Goal: Task Accomplishment & Management: Complete application form

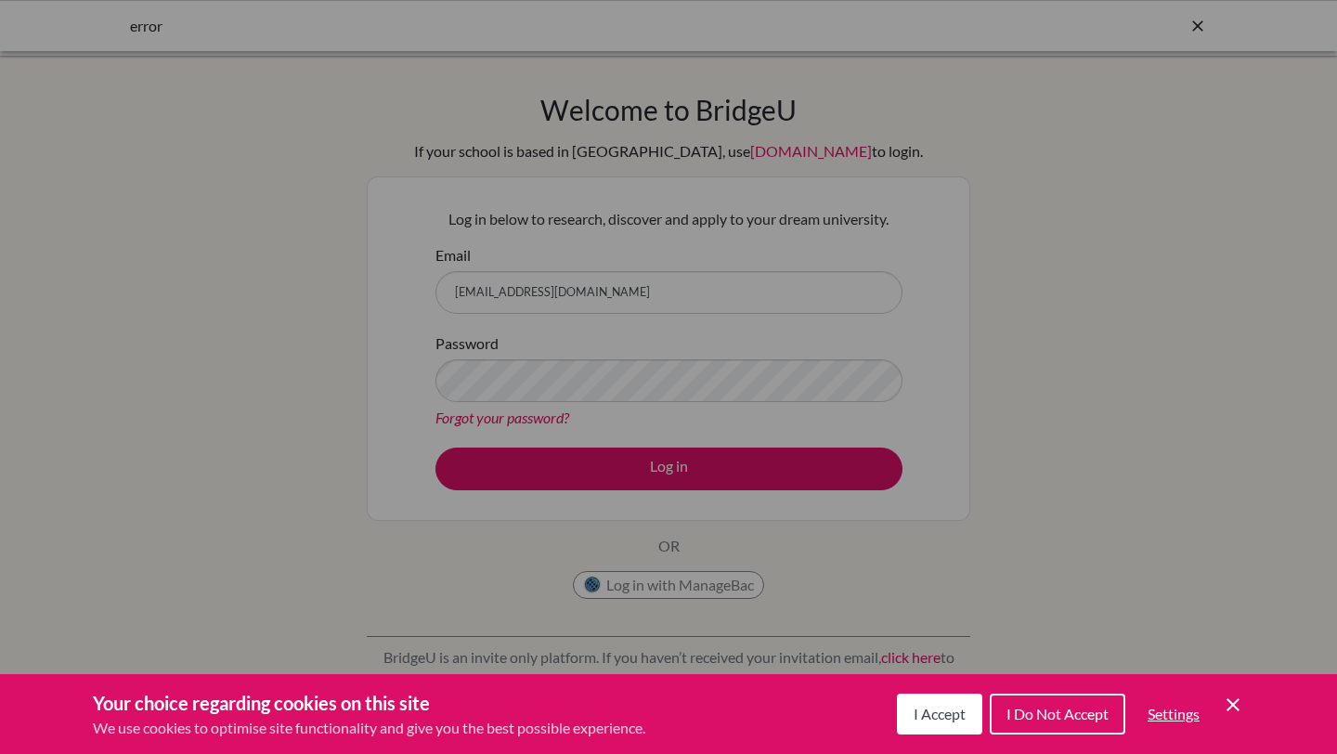
click at [612, 475] on div "Cookie Preferences" at bounding box center [668, 377] width 1337 height 754
click at [903, 719] on button "I Accept" at bounding box center [939, 714] width 85 height 41
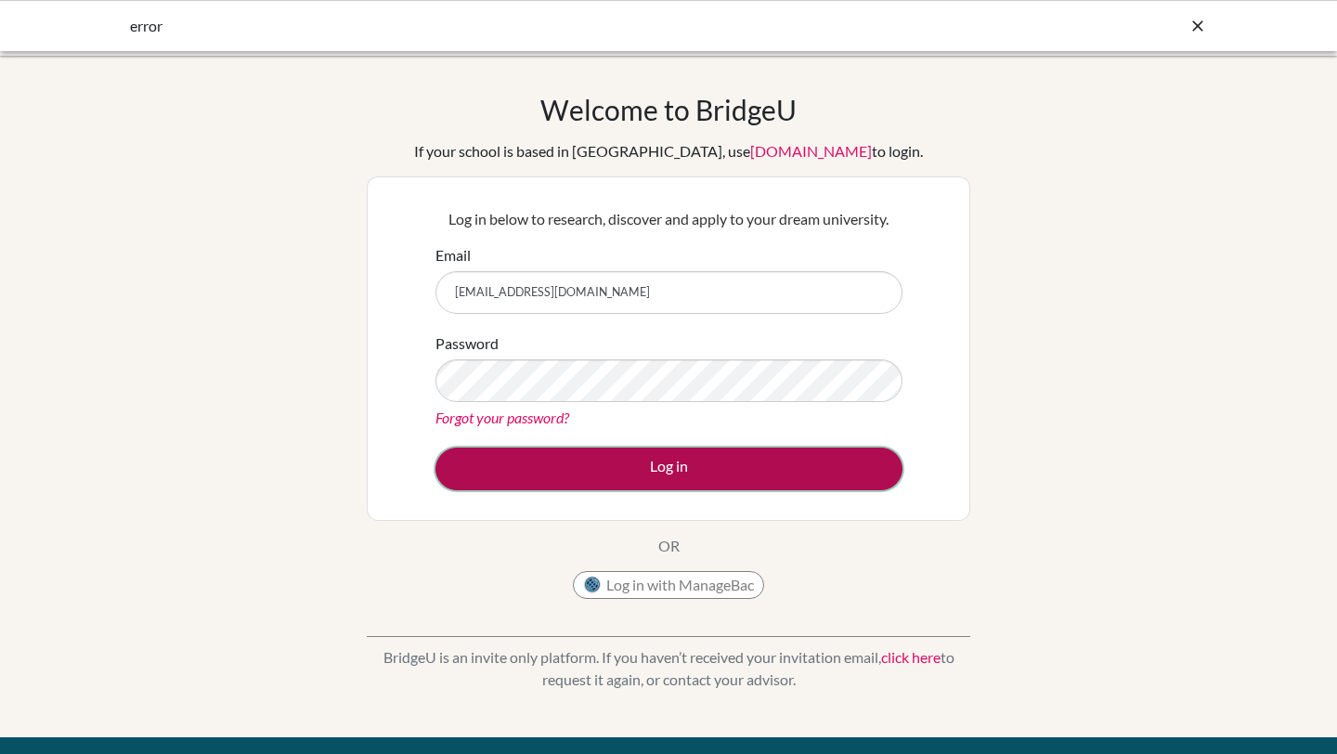
click at [821, 470] on button "Log in" at bounding box center [669, 469] width 467 height 43
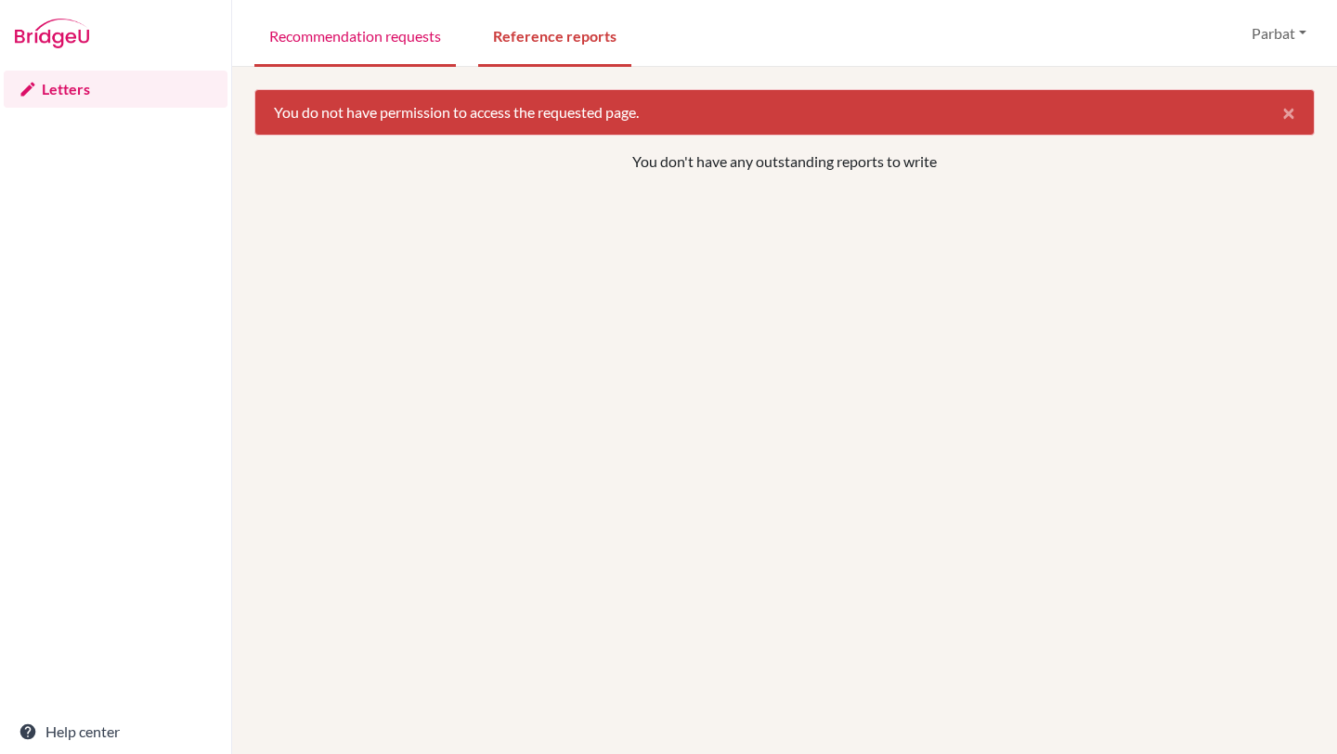
click at [393, 44] on link "Recommendation requests" at bounding box center [355, 35] width 202 height 64
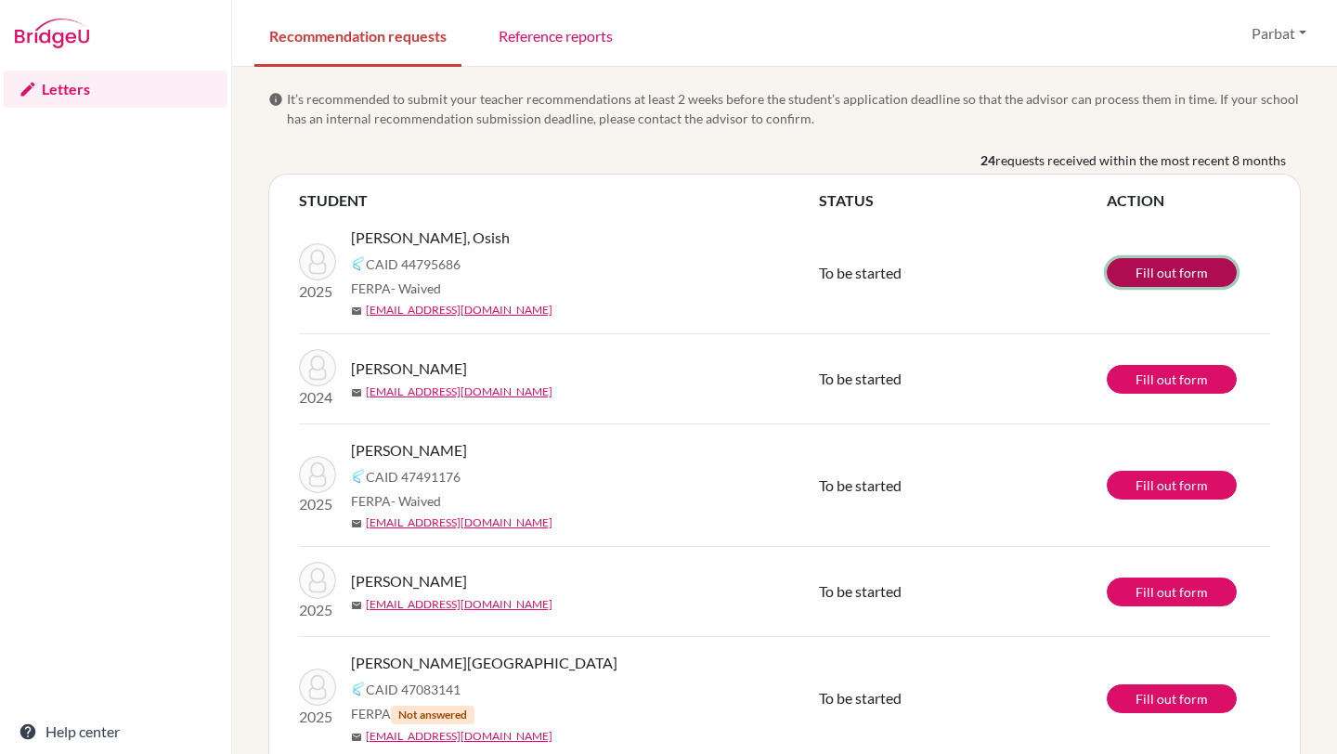
click at [1140, 272] on link "Fill out form" at bounding box center [1172, 272] width 130 height 29
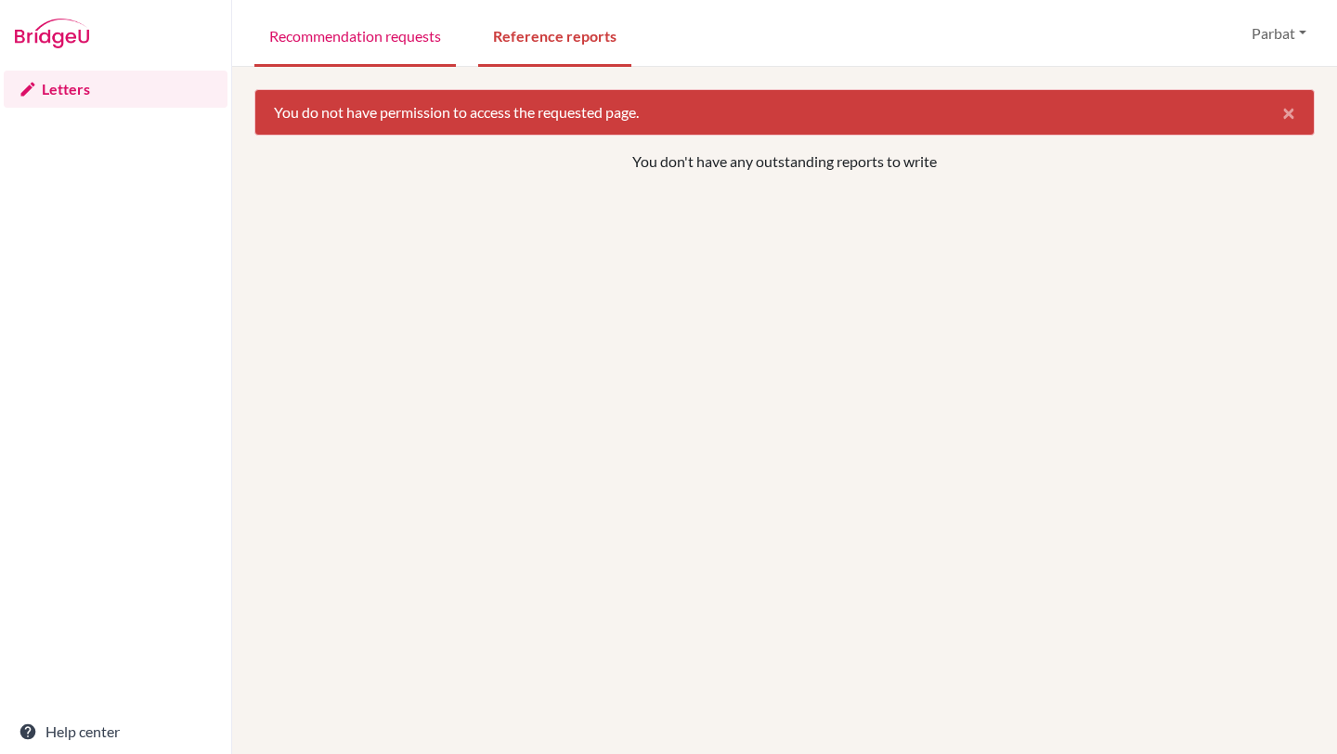
click at [384, 59] on link "Recommendation requests" at bounding box center [355, 35] width 202 height 64
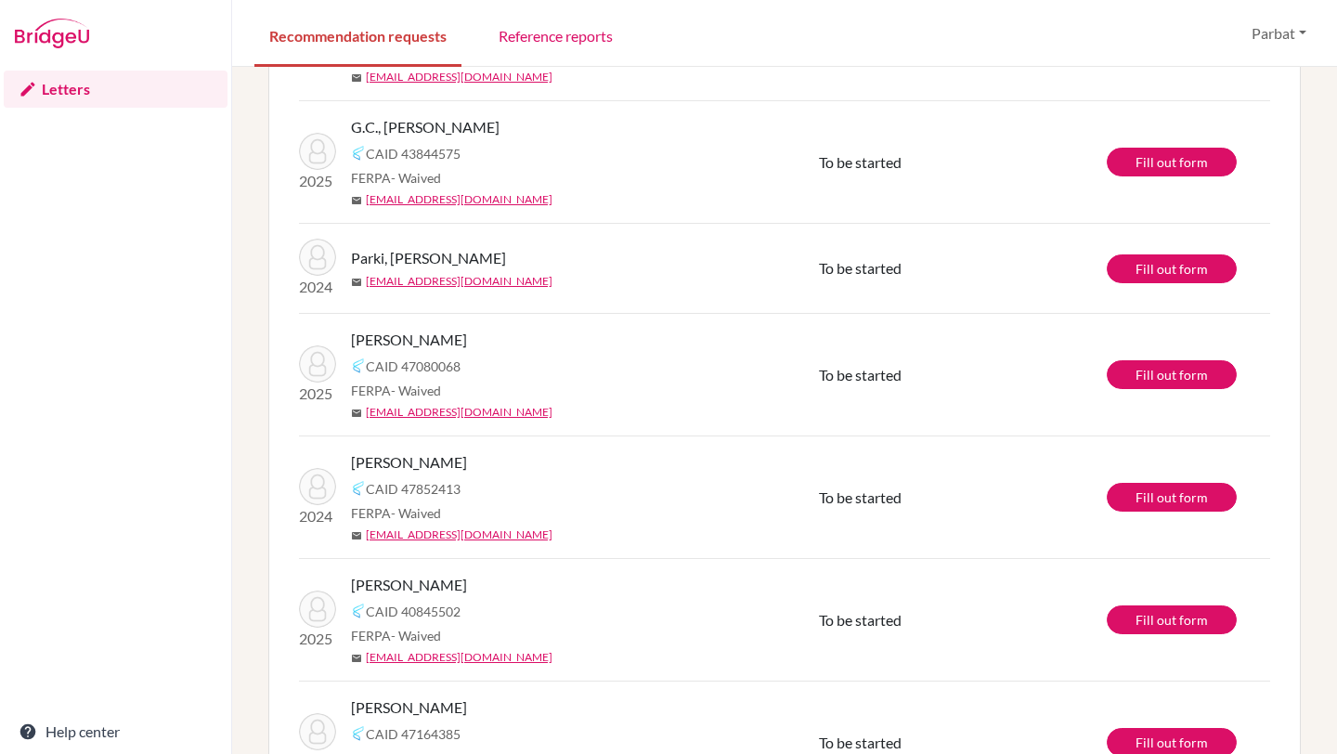
scroll to position [975, 0]
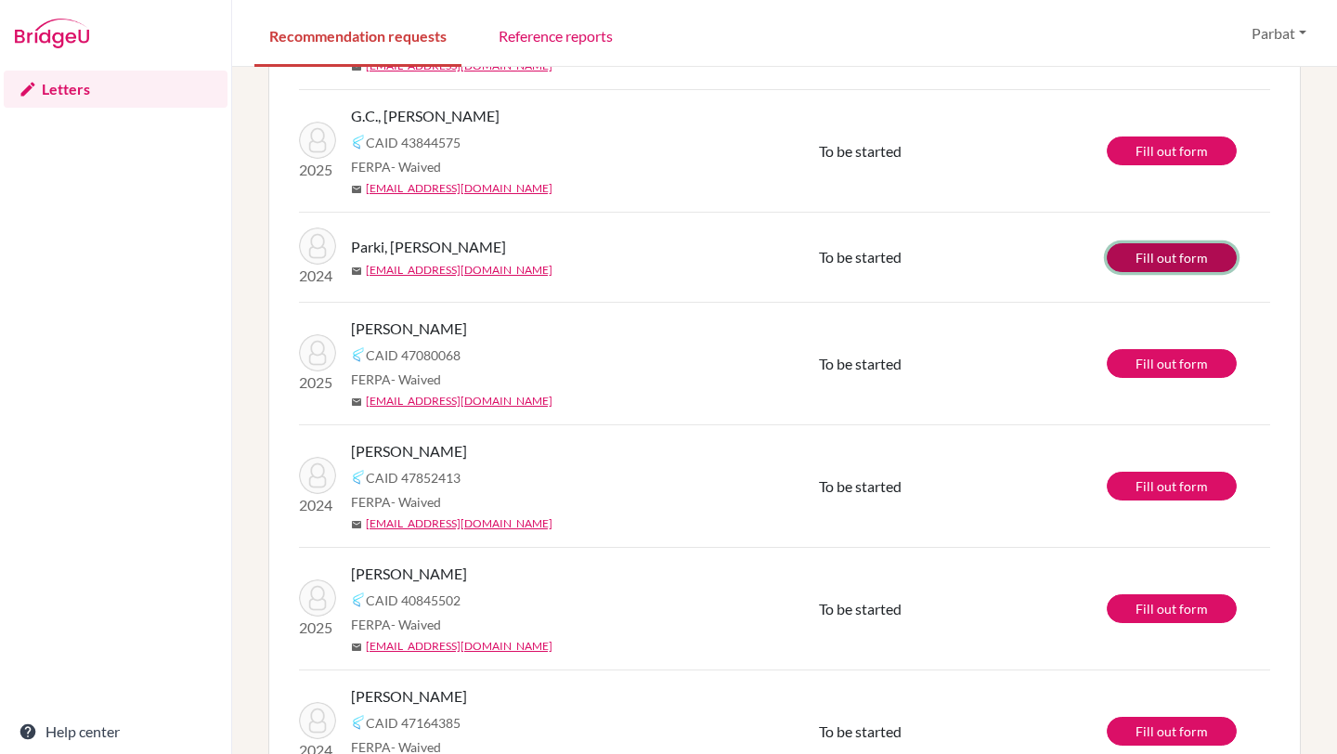
click at [1173, 256] on link "Fill out form" at bounding box center [1172, 257] width 130 height 29
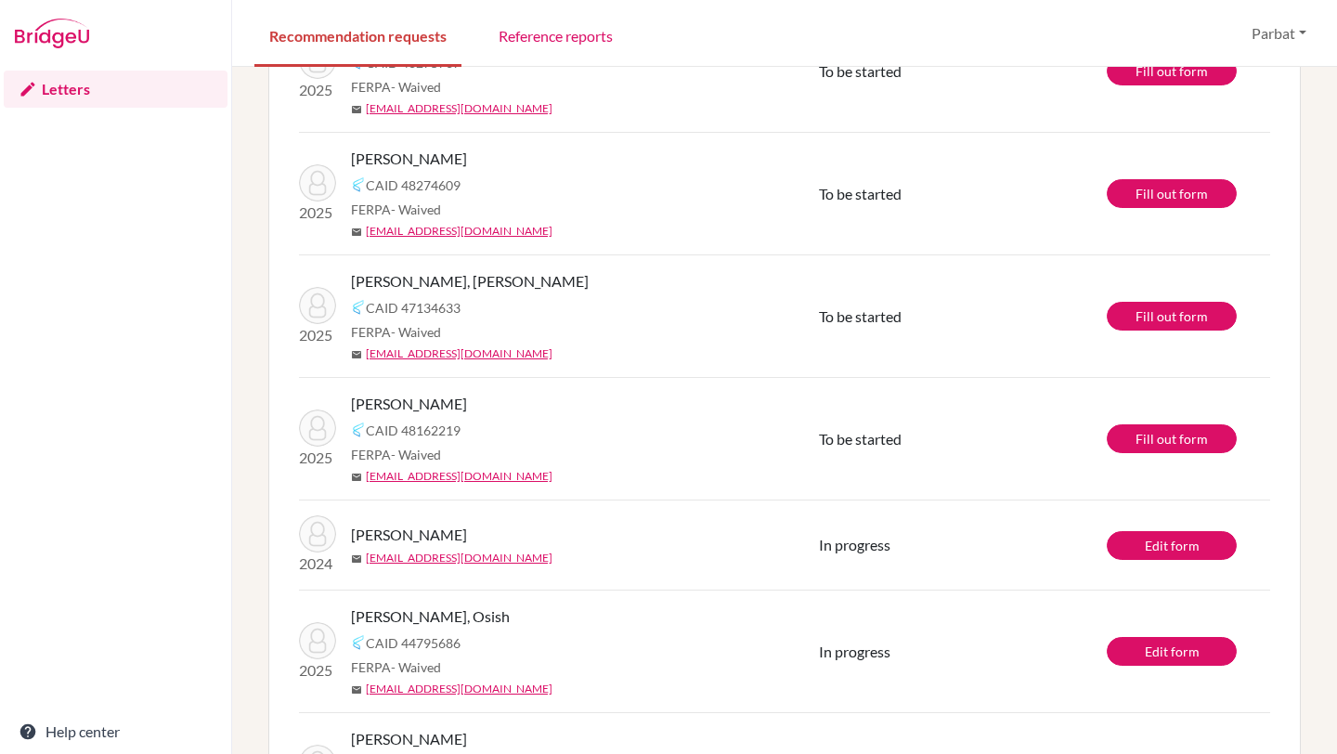
scroll to position [2247, 0]
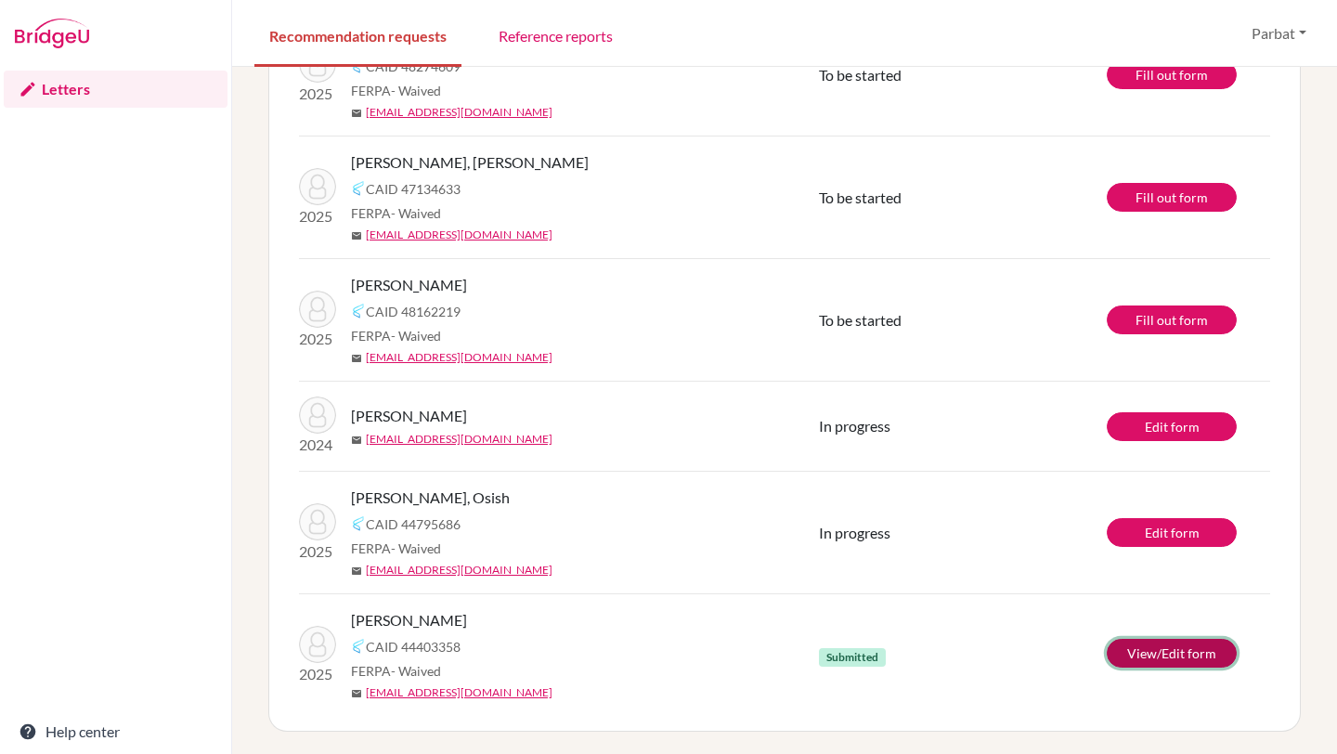
click at [1155, 658] on link "View/Edit form" at bounding box center [1172, 653] width 130 height 29
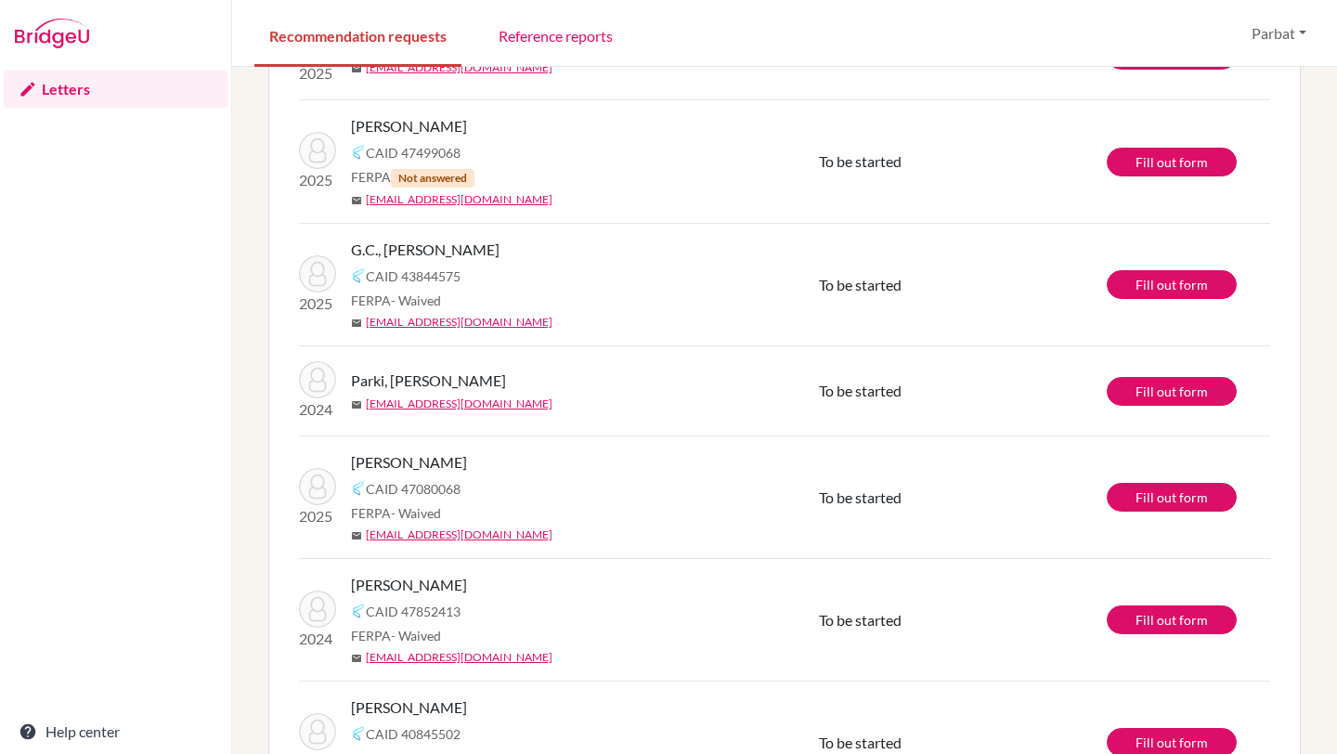
scroll to position [858, 0]
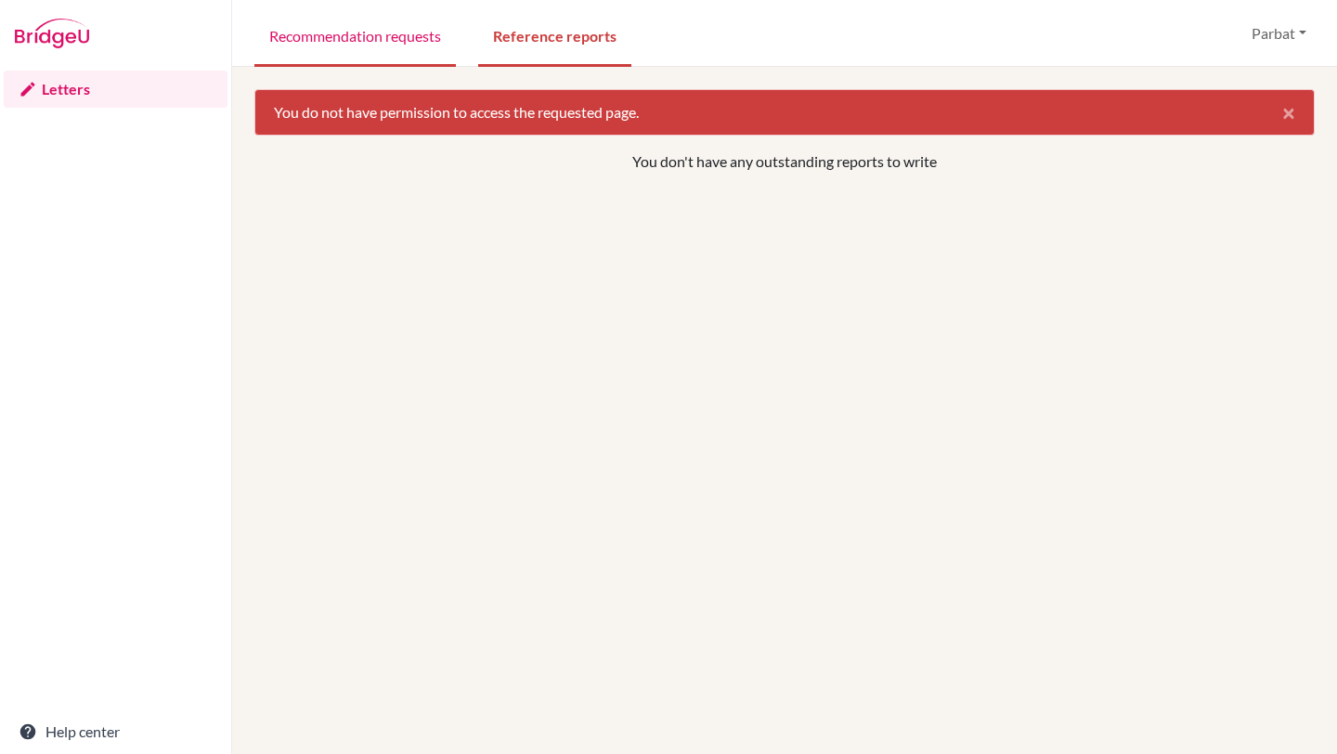
click at [427, 59] on link "Recommendation requests" at bounding box center [355, 35] width 202 height 64
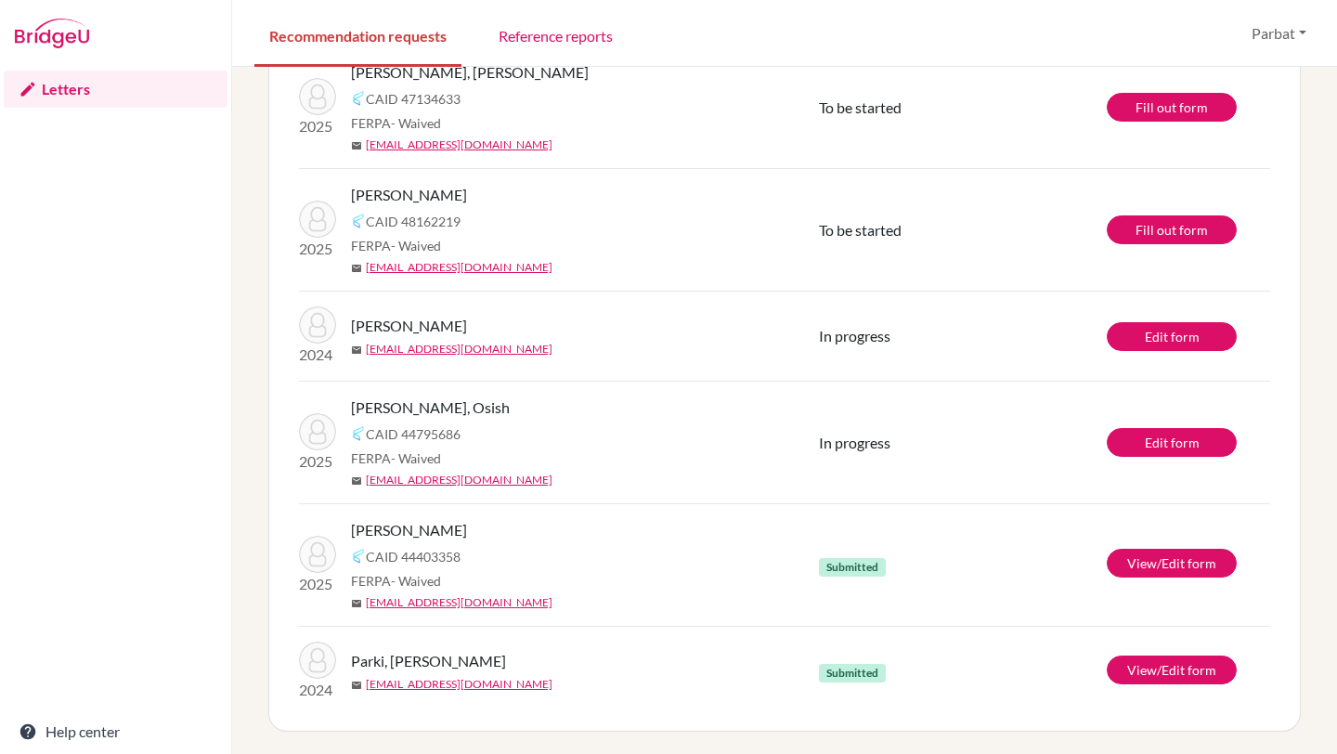
scroll to position [2245, 0]
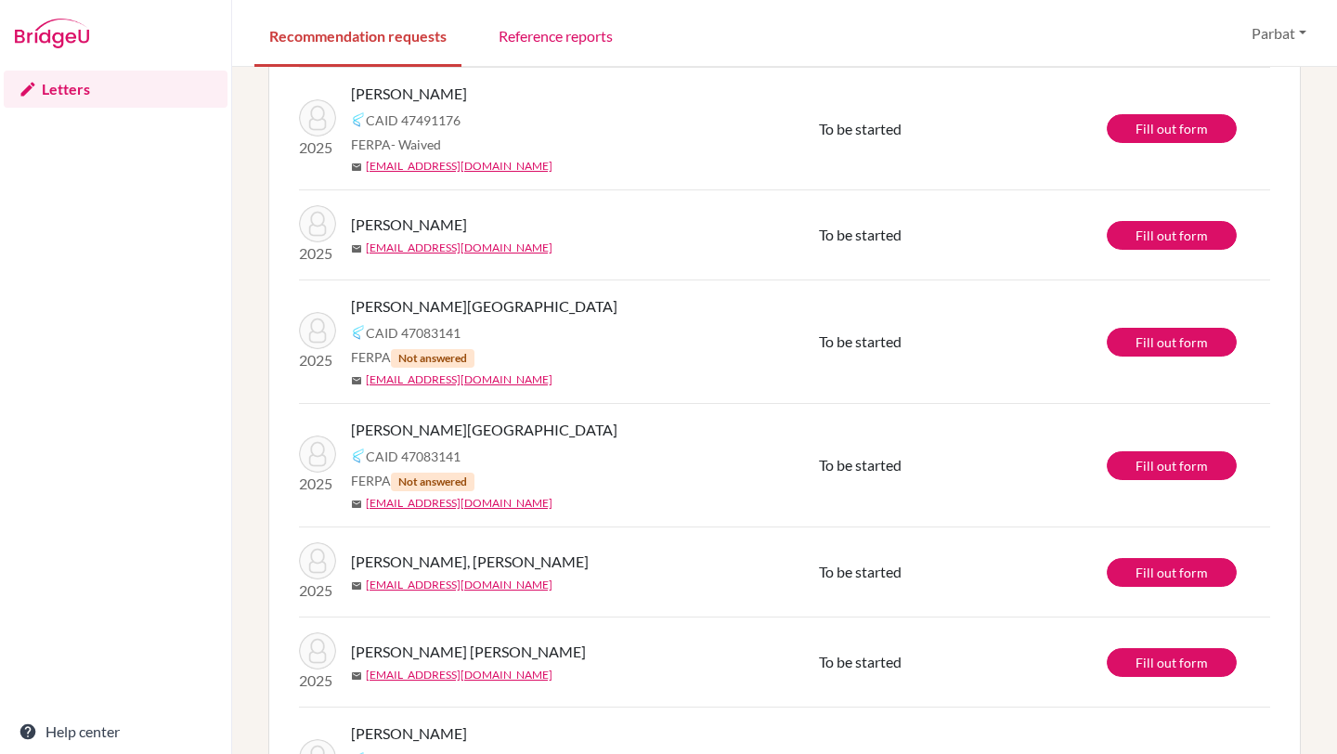
scroll to position [239, 0]
